Goal: Task Accomplishment & Management: Complete application form

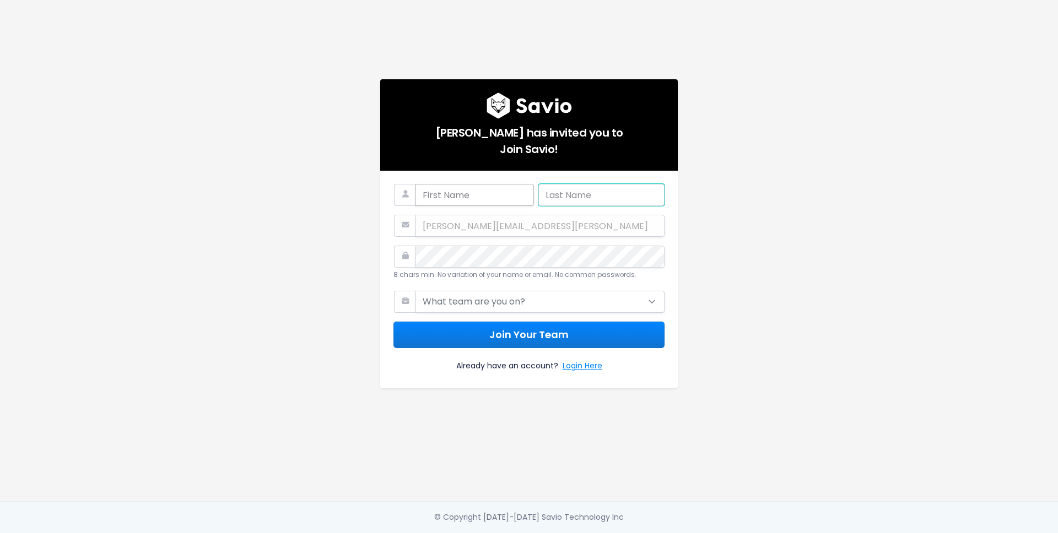
type input "[PERSON_NAME][EMAIL_ADDRESS][PERSON_NAME]"
click at [448, 193] on input "text" at bounding box center [474, 195] width 118 height 22
type input "[PERSON_NAME]"
click at [465, 219] on div "[PERSON_NAME][EMAIL_ADDRESS][PERSON_NAME]" at bounding box center [528, 226] width 271 height 22
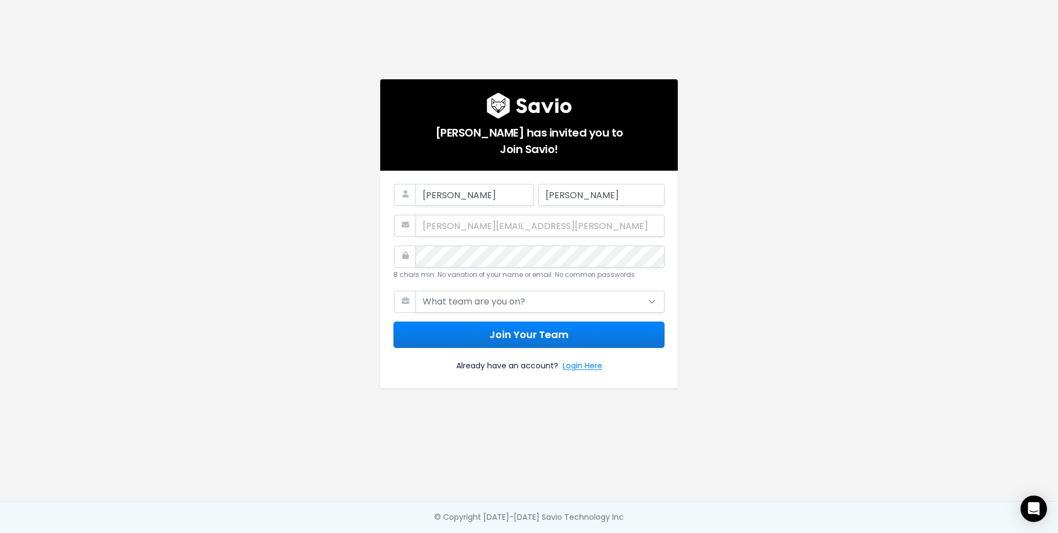
click at [450, 230] on div "[PERSON_NAME][EMAIL_ADDRESS][PERSON_NAME]" at bounding box center [528, 226] width 271 height 22
click at [446, 300] on select "What team are you on? Support Product Sales Customer Success Marketing Other" at bounding box center [539, 302] width 249 height 22
click at [338, 304] on div "[PERSON_NAME] has invited you to Join Savio! [PERSON_NAME] [PERSON_NAME][EMAIL_…" at bounding box center [529, 250] width 628 height 501
click at [495, 302] on select "What team are you on? Support Product Sales Customer Success Marketing Other" at bounding box center [539, 302] width 249 height 22
select select "CUSTOMER_SUCCESS"
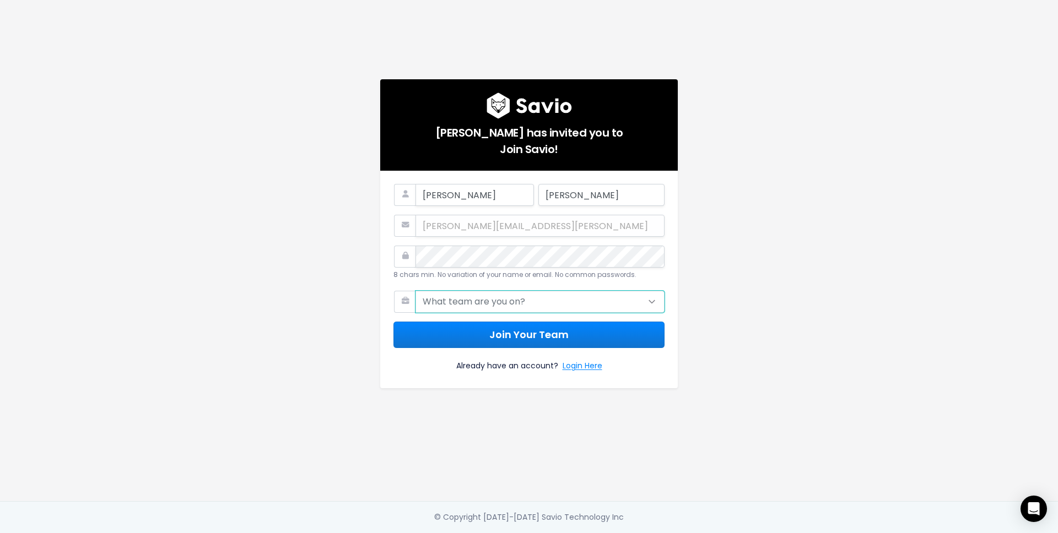
click at [415, 291] on select "What team are you on? Support Product Sales Customer Success Marketing Other" at bounding box center [539, 302] width 249 height 22
click at [489, 330] on button "Join Your Team" at bounding box center [528, 335] width 271 height 27
